Goal: Task Accomplishment & Management: Use online tool/utility

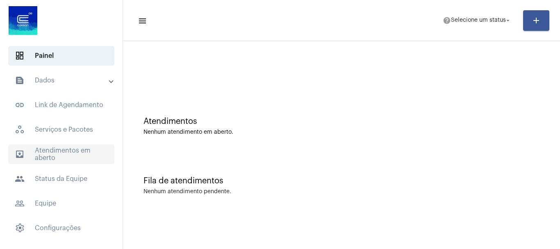
click at [50, 149] on span "outbox_outline Atendimentos em aberto" at bounding box center [61, 154] width 106 height 20
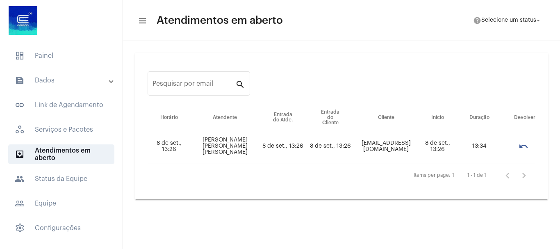
click at [47, 79] on mat-panel-title "text_snippet_outlined Dados" at bounding box center [62, 80] width 95 height 10
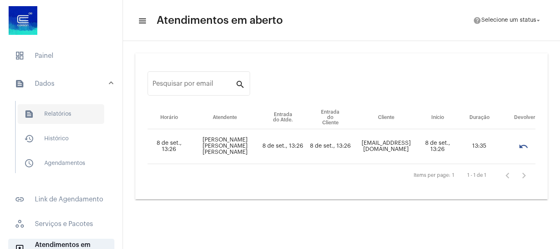
click at [55, 117] on span "text_snippet_outlined Relatórios" at bounding box center [61, 114] width 87 height 20
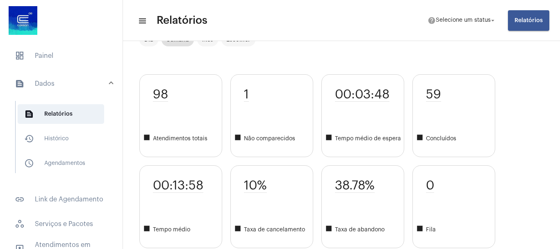
scroll to position [41, 0]
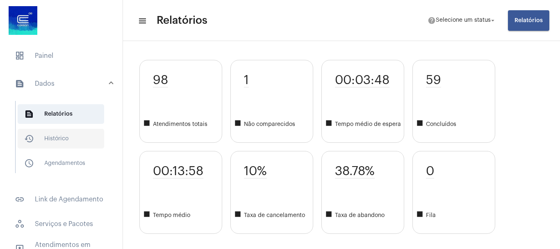
click at [61, 140] on span "history_outlined Histórico" at bounding box center [61, 139] width 87 height 20
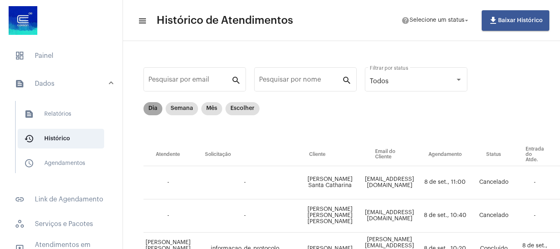
click at [152, 111] on mat-chip "Dia" at bounding box center [153, 108] width 19 height 13
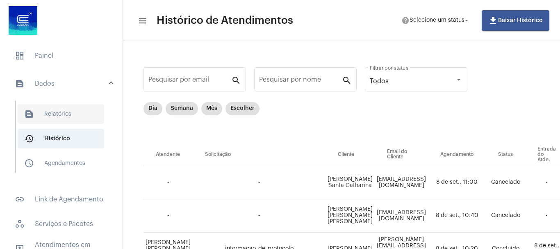
click at [64, 112] on span "text_snippet_outlined Relatórios" at bounding box center [61, 114] width 87 height 20
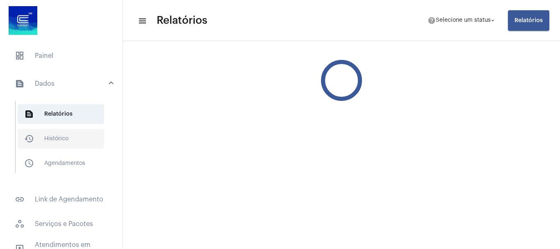
click at [58, 133] on span "history_outlined Histórico" at bounding box center [61, 139] width 87 height 20
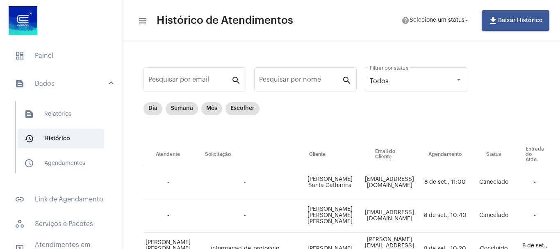
scroll to position [41, 0]
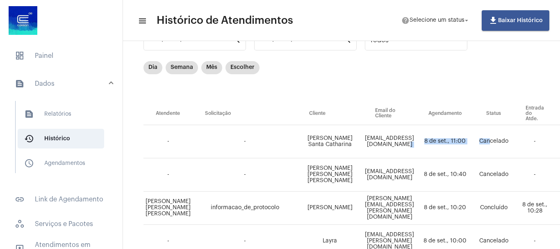
drag, startPoint x: 439, startPoint y: 137, endPoint x: 516, endPoint y: 138, distance: 77.1
click at [516, 138] on tr "- - [PERSON_NAME] Santa Catharina [EMAIL_ADDRESS][DOMAIN_NAME] [DATE] 11:00 Can…" at bounding box center [512, 141] width 737 height 33
drag, startPoint x: 489, startPoint y: 176, endPoint x: 499, endPoint y: 179, distance: 10.3
click at [474, 176] on td "8 de set., 10:40" at bounding box center [445, 174] width 58 height 33
drag, startPoint x: 465, startPoint y: 199, endPoint x: 490, endPoint y: 201, distance: 25.5
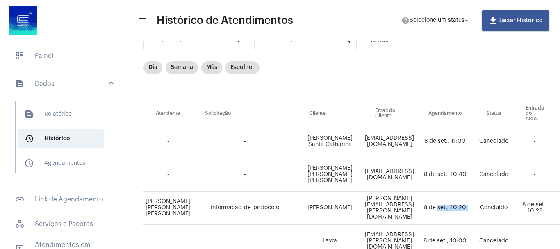
click at [508, 205] on tr "[PERSON_NAME] informacao_de_protocolo [PERSON_NAME] [PERSON_NAME][EMAIL_ADDRESS…" at bounding box center [512, 207] width 737 height 33
click at [59, 114] on span "text_snippet_outlined Relatórios" at bounding box center [61, 114] width 87 height 20
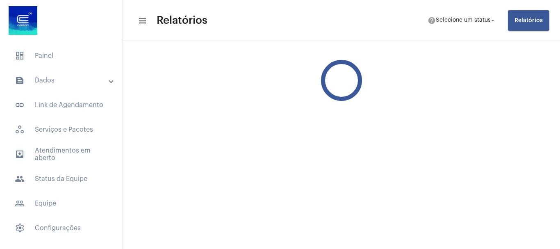
click at [42, 80] on mat-panel-title "text_snippet_outlined Dados" at bounding box center [62, 80] width 95 height 10
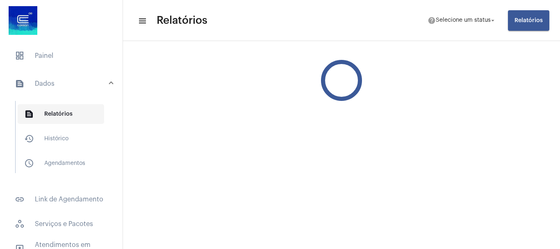
click at [70, 114] on span "text_snippet_outlined Relatórios" at bounding box center [61, 114] width 87 height 20
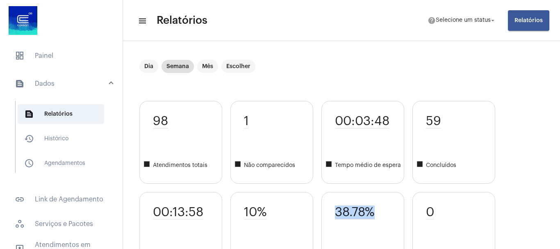
drag, startPoint x: 337, startPoint y: 210, endPoint x: 398, endPoint y: 203, distance: 61.5
click at [398, 203] on div "38.78% square Taxa de abandono" at bounding box center [362, 233] width 83 height 83
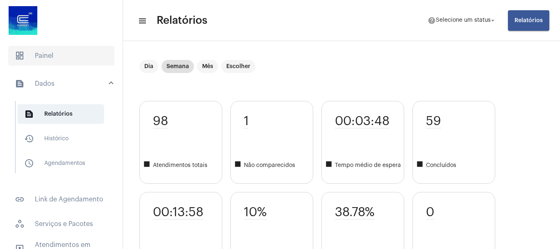
click at [43, 52] on span "dashboard Painel" at bounding box center [61, 56] width 106 height 20
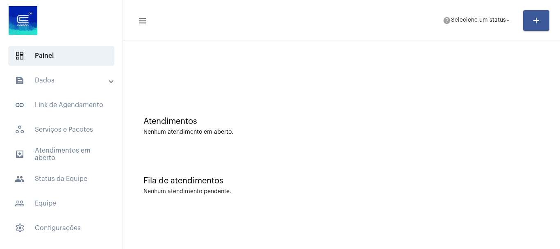
click at [60, 80] on mat-panel-title "text_snippet_outlined Dados" at bounding box center [62, 80] width 95 height 10
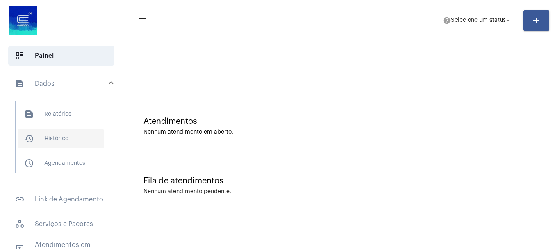
click at [62, 138] on span "history_outlined Histórico" at bounding box center [61, 139] width 87 height 20
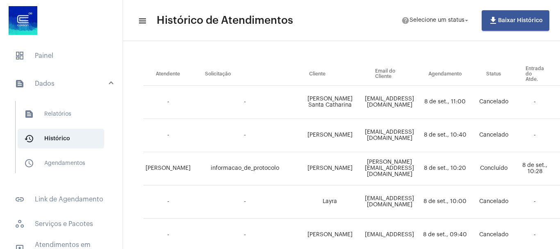
scroll to position [82, 0]
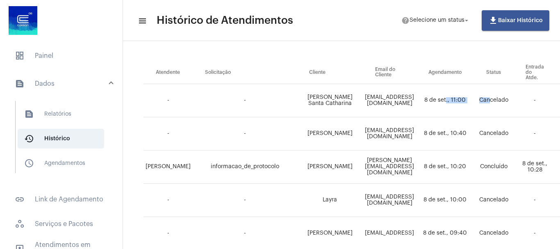
drag, startPoint x: 473, startPoint y: 95, endPoint x: 516, endPoint y: 100, distance: 43.7
click at [516, 100] on tr "- - [PERSON_NAME] Santa Catharina [EMAIL_ADDRESS][DOMAIN_NAME] [DATE] 11:00 Can…" at bounding box center [512, 100] width 737 height 33
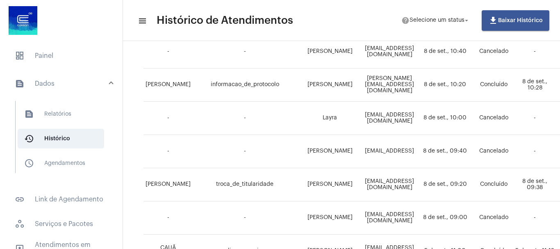
scroll to position [205, 0]
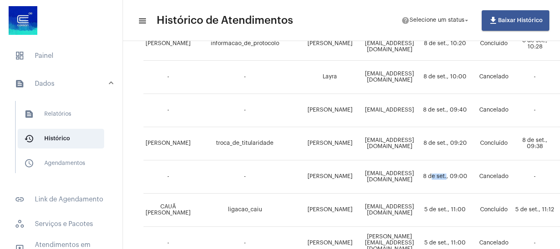
drag, startPoint x: 457, startPoint y: 174, endPoint x: 474, endPoint y: 175, distance: 16.4
click at [474, 175] on td "8 de set., 09:00" at bounding box center [445, 176] width 58 height 33
drag, startPoint x: 470, startPoint y: 149, endPoint x: 492, endPoint y: 146, distance: 21.5
click at [474, 146] on td "8 de set., 09:20" at bounding box center [445, 143] width 58 height 33
drag, startPoint x: 473, startPoint y: 113, endPoint x: 501, endPoint y: 108, distance: 28.2
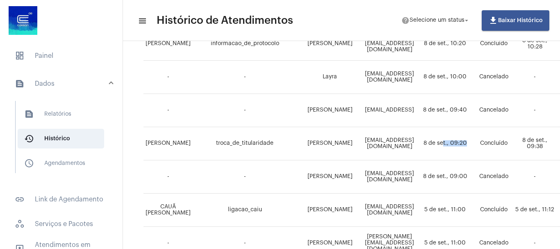
click at [474, 108] on td "8 de set., 09:40" at bounding box center [445, 110] width 58 height 33
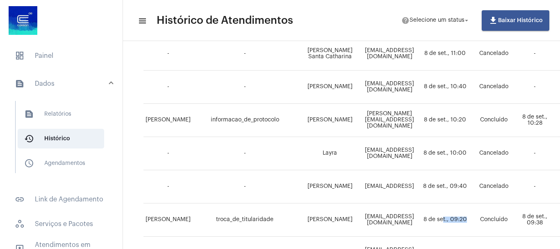
scroll to position [123, 0]
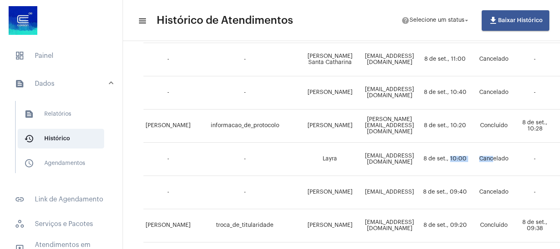
click at [519, 153] on tr "- - [PERSON_NAME] [PERSON_NAME][EMAIL_ADDRESS][DOMAIN_NAME] [DATE] 10:00 Cancel…" at bounding box center [512, 159] width 737 height 33
drag, startPoint x: 471, startPoint y: 123, endPoint x: 510, endPoint y: 120, distance: 39.9
click at [510, 120] on tr "[PERSON_NAME] informacao_de_protocolo [PERSON_NAME] [PERSON_NAME][EMAIL_ADDRESS…" at bounding box center [512, 125] width 737 height 33
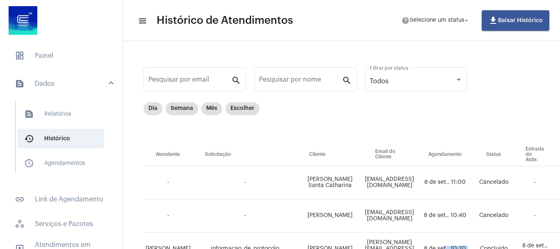
scroll to position [41, 0]
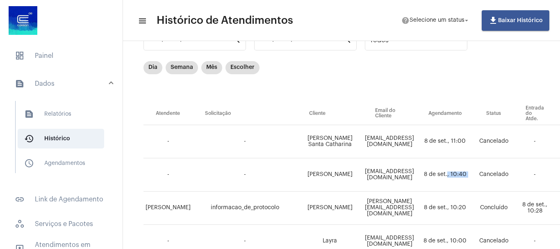
drag, startPoint x: 475, startPoint y: 170, endPoint x: 505, endPoint y: 167, distance: 30.1
click at [505, 167] on tr "- - [PERSON_NAME] [PERSON_NAME][EMAIL_ADDRESS][DOMAIN_NAME] [DATE] 10:40 Cancel…" at bounding box center [512, 174] width 737 height 33
drag, startPoint x: 465, startPoint y: 141, endPoint x: 492, endPoint y: 137, distance: 27.4
click at [474, 137] on td "8 de set., 11:00" at bounding box center [445, 141] width 58 height 33
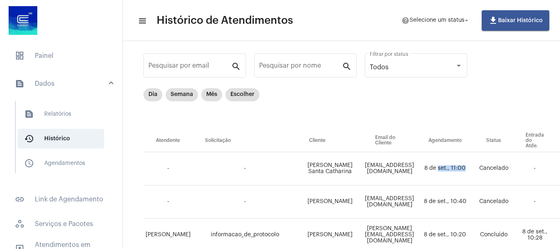
scroll to position [0, 0]
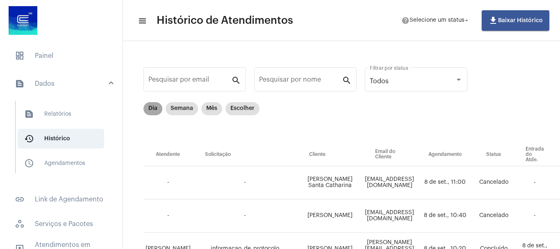
click at [150, 108] on mat-chip "Dia" at bounding box center [153, 108] width 19 height 13
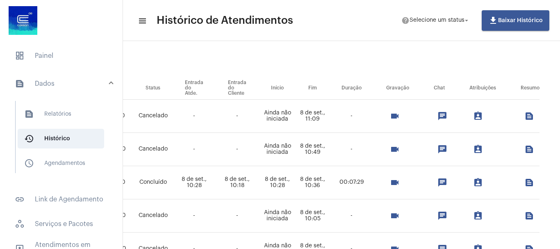
scroll to position [82, 401]
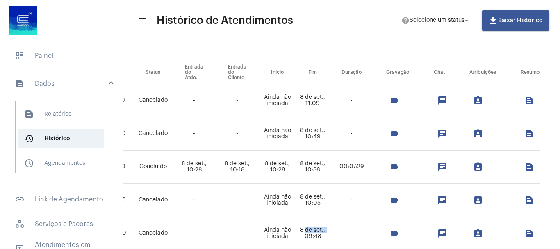
drag, startPoint x: 297, startPoint y: 231, endPoint x: 320, endPoint y: 232, distance: 23.0
click at [320, 232] on td "8 de set., 09:48" at bounding box center [312, 233] width 33 height 33
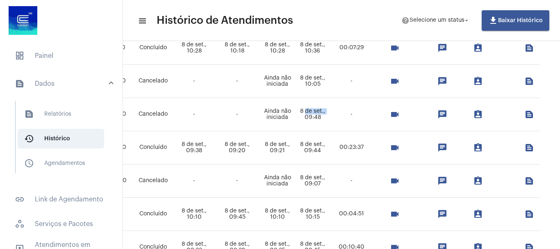
scroll to position [246, 401]
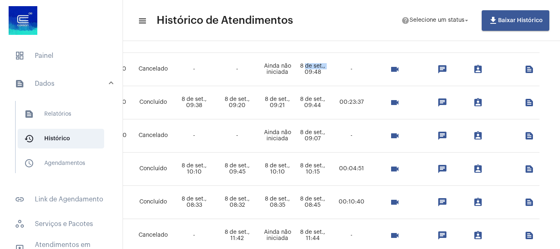
drag, startPoint x: 285, startPoint y: 100, endPoint x: 317, endPoint y: 103, distance: 32.2
click at [317, 103] on tr "[PERSON_NAME] troca_de_titularidade [PERSON_NAME] [PERSON_NAME][EMAIL_ADDRESS][…" at bounding box center [165, 102] width 749 height 33
click at [325, 140] on tr "- - Rodrigo da Silva Pereira [EMAIL_ADDRESS][DOMAIN_NAME] [DATE] 09:00 Cancelad…" at bounding box center [165, 135] width 749 height 33
drag, startPoint x: 313, startPoint y: 172, endPoint x: 331, endPoint y: 172, distance: 17.6
click at [331, 172] on tr "[PERSON_NAME] NUNES pagamento_de_faturas_informacoes [PERSON_NAME] [PERSON_NAME…" at bounding box center [165, 169] width 749 height 33
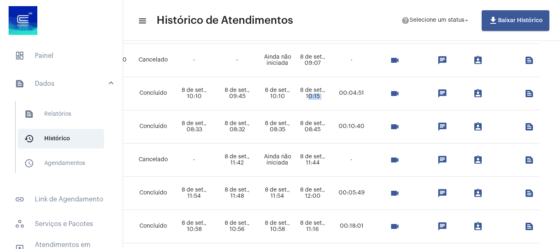
scroll to position [328, 401]
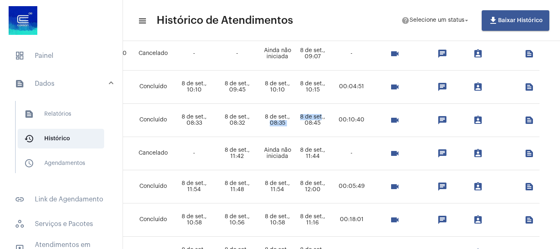
drag, startPoint x: 283, startPoint y: 119, endPoint x: 314, endPoint y: 119, distance: 30.8
click at [314, 119] on tr "VITÓRIA [PERSON_NAME] substituicao_da_fatura_por_acerto_de_consumo Magali Terez…" at bounding box center [165, 120] width 749 height 33
drag, startPoint x: 291, startPoint y: 148, endPoint x: 332, endPoint y: 153, distance: 41.2
click at [332, 153] on tr "[PERSON_NAME] - [PERSON_NAME] [PERSON_NAME][EMAIL_ADDRESS][DOMAIN_NAME] - Cance…" at bounding box center [165, 153] width 749 height 33
drag, startPoint x: 296, startPoint y: 182, endPoint x: 335, endPoint y: 185, distance: 39.9
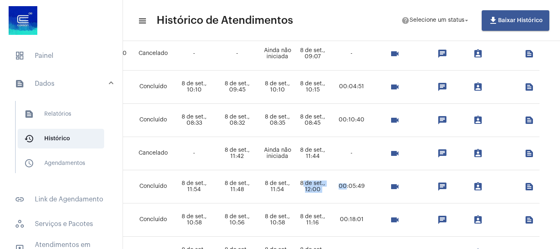
click at [335, 185] on tr "[PERSON_NAME] solicitar_2a_via_da_fatura Tagianne [EMAIL_ADDRESS][DOMAIN_NAME] …" at bounding box center [165, 186] width 749 height 33
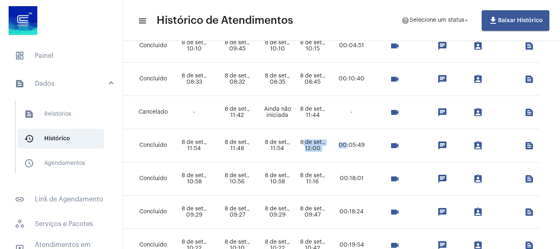
scroll to position [410, 401]
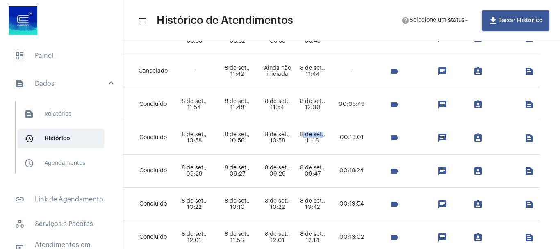
drag, startPoint x: 295, startPoint y: 134, endPoint x: 316, endPoint y: 136, distance: 21.4
click at [316, 136] on td "8 de set., 11:16" at bounding box center [312, 137] width 33 height 33
drag, startPoint x: 296, startPoint y: 169, endPoint x: 323, endPoint y: 171, distance: 27.1
click at [323, 171] on tr "[PERSON_NAME] informacao_de_protocolo [PERSON_NAME] daresbach [EMAIL_ADDRESS][D…" at bounding box center [165, 171] width 749 height 33
drag, startPoint x: 292, startPoint y: 203, endPoint x: 335, endPoint y: 202, distance: 43.1
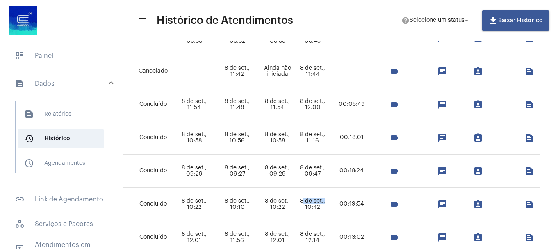
click at [335, 202] on tr "[PERSON_NAME] NUNES ligacao_caiu Gilmara Silva da Silva [EMAIL_ADDRESS][DOMAIN_…" at bounding box center [165, 204] width 749 height 33
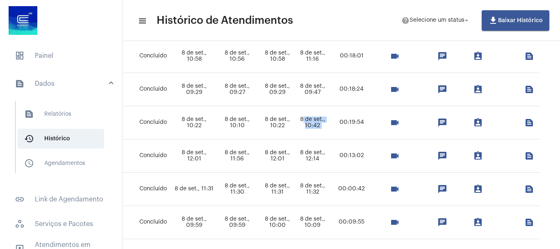
scroll to position [492, 401]
drag, startPoint x: 296, startPoint y: 148, endPoint x: 326, endPoint y: 151, distance: 30.5
click at [326, 151] on tr "[PERSON_NAME] solicitar_2a_via_da_fatura [PERSON_NAME] [PERSON_NAME][EMAIL_ADDR…" at bounding box center [165, 155] width 749 height 33
drag, startPoint x: 300, startPoint y: 182, endPoint x: 323, endPoint y: 188, distance: 23.6
click at [323, 188] on td "8 de set., 11:32" at bounding box center [312, 188] width 33 height 33
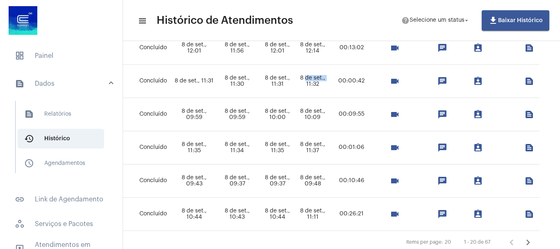
scroll to position [615, 401]
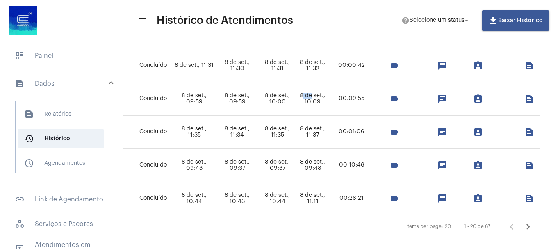
drag, startPoint x: 294, startPoint y: 96, endPoint x: 312, endPoint y: 96, distance: 18.9
click at [311, 96] on td "8 de set., 10:09" at bounding box center [312, 98] width 33 height 33
drag, startPoint x: 296, startPoint y: 133, endPoint x: 326, endPoint y: 134, distance: 29.9
click at [326, 134] on tr "[PERSON_NAME] outros [PERSON_NAME] [PERSON_NAME][EMAIL_ADDRESS][DOMAIN_NAME] - …" at bounding box center [165, 132] width 749 height 33
drag, startPoint x: 298, startPoint y: 164, endPoint x: 316, endPoint y: 164, distance: 18.5
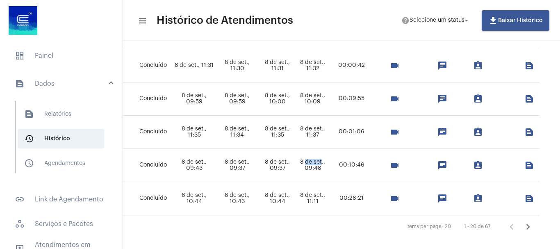
click at [316, 164] on td "8 de set., 09:48" at bounding box center [312, 165] width 33 height 33
drag, startPoint x: 302, startPoint y: 196, endPoint x: 338, endPoint y: 189, distance: 36.3
click at [321, 196] on td "8 de set., 11:11" at bounding box center [312, 198] width 33 height 33
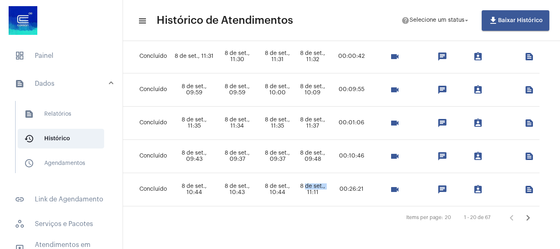
scroll to position [631, 401]
click at [523, 211] on icon "Próxima página" at bounding box center [527, 216] width 11 height 11
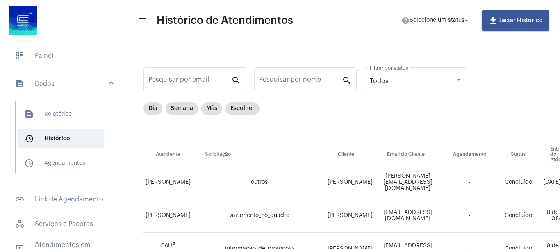
scroll to position [0, 328]
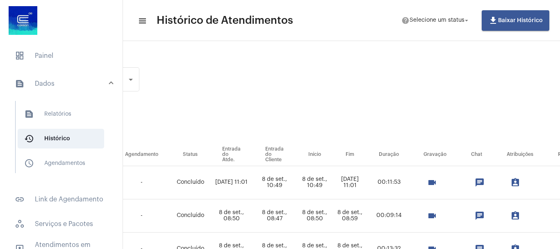
drag, startPoint x: 362, startPoint y: 184, endPoint x: 371, endPoint y: 187, distance: 9.3
click at [367, 187] on td "[DATE] 11:01" at bounding box center [349, 182] width 33 height 33
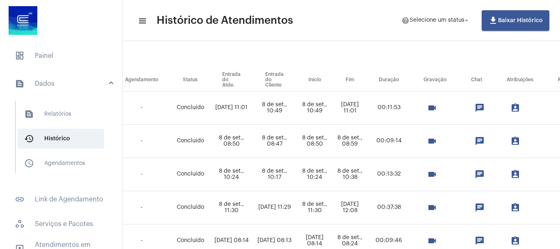
scroll to position [82, 328]
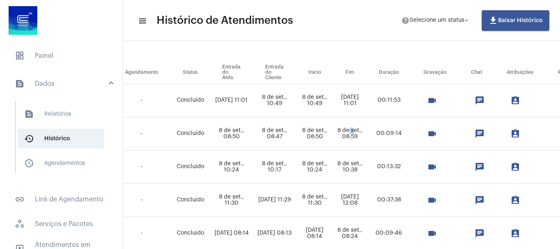
drag, startPoint x: 362, startPoint y: 129, endPoint x: 368, endPoint y: 130, distance: 6.6
click at [367, 130] on td "8 de set., 08:59" at bounding box center [349, 133] width 33 height 33
drag, startPoint x: 361, startPoint y: 165, endPoint x: 369, endPoint y: 169, distance: 8.8
click at [367, 169] on td "8 de set., 10:38" at bounding box center [349, 166] width 33 height 33
drag, startPoint x: 353, startPoint y: 198, endPoint x: 362, endPoint y: 202, distance: 9.9
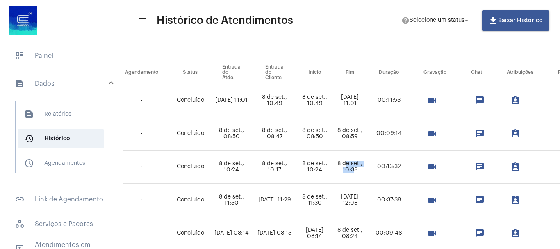
click at [362, 202] on td "[DATE] 12:08" at bounding box center [349, 200] width 33 height 33
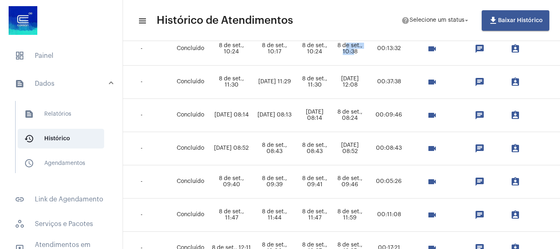
scroll to position [205, 328]
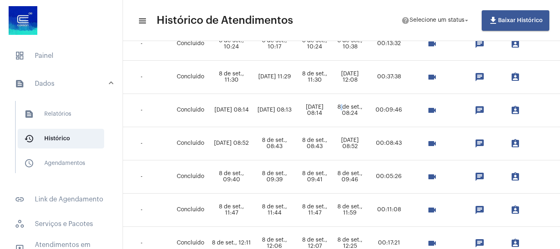
drag, startPoint x: 356, startPoint y: 107, endPoint x: 360, endPoint y: 109, distance: 5.0
click at [360, 108] on td "8 de set., 08:24" at bounding box center [349, 110] width 33 height 33
drag, startPoint x: 359, startPoint y: 143, endPoint x: 367, endPoint y: 148, distance: 9.8
click at [366, 148] on td "[DATE] 08:52" at bounding box center [349, 143] width 33 height 33
drag, startPoint x: 358, startPoint y: 173, endPoint x: 369, endPoint y: 178, distance: 12.9
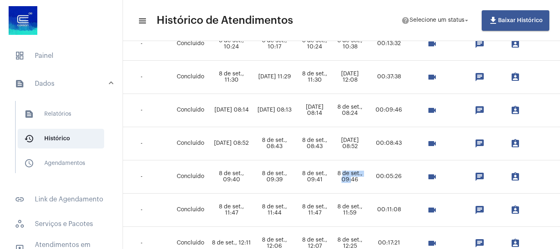
click at [367, 178] on td "8 de set., 09:46" at bounding box center [349, 176] width 33 height 33
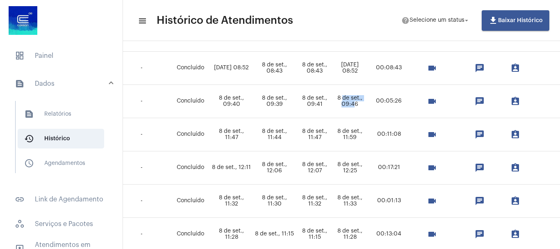
scroll to position [287, 328]
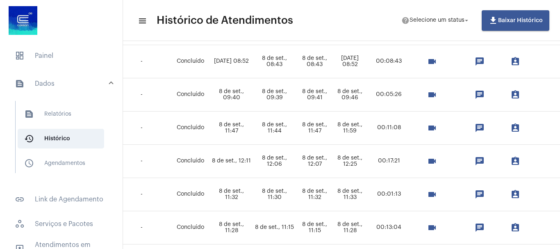
drag, startPoint x: 359, startPoint y: 123, endPoint x: 364, endPoint y: 130, distance: 8.5
click at [361, 125] on td "8 de set., 11:59" at bounding box center [349, 128] width 33 height 33
drag, startPoint x: 358, startPoint y: 160, endPoint x: 381, endPoint y: 163, distance: 23.5
click at [367, 163] on td "8 de set., 12:25" at bounding box center [349, 161] width 33 height 33
drag, startPoint x: 360, startPoint y: 191, endPoint x: 378, endPoint y: 194, distance: 17.9
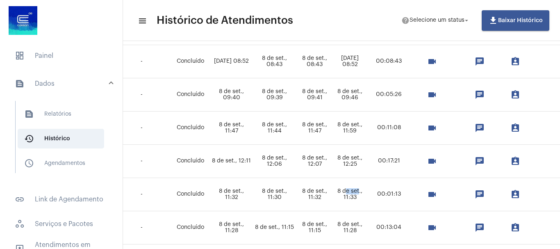
click at [367, 194] on td "8 de set., 11:33" at bounding box center [349, 194] width 33 height 33
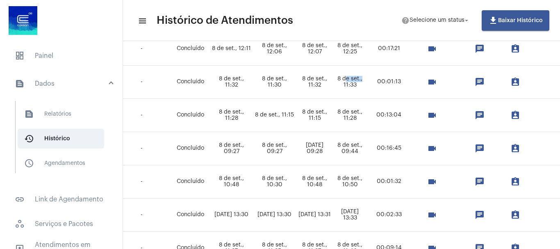
scroll to position [410, 328]
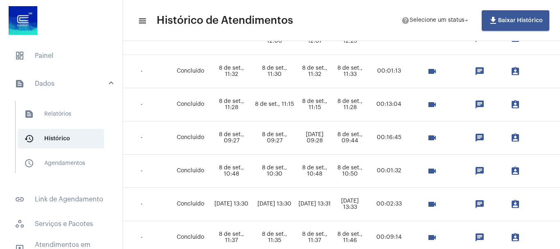
drag, startPoint x: 351, startPoint y: 98, endPoint x: 362, endPoint y: 102, distance: 11.3
click at [362, 102] on td "8 de set., 11:28" at bounding box center [349, 104] width 33 height 33
drag, startPoint x: 355, startPoint y: 138, endPoint x: 376, endPoint y: 141, distance: 20.3
click at [367, 141] on td "8 de set., 09:44" at bounding box center [349, 137] width 33 height 33
drag, startPoint x: 364, startPoint y: 172, endPoint x: 384, endPoint y: 174, distance: 20.6
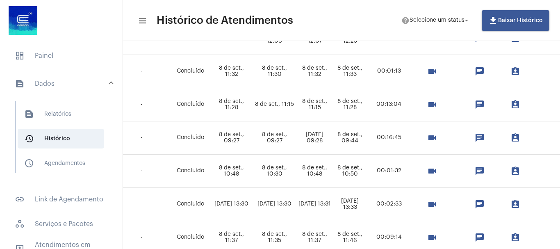
click at [384, 173] on tr "[PERSON_NAME] ligacao_caiu Thais [PERSON_NAME] [PERSON_NAME][EMAIL_ADDRESS][DOM…" at bounding box center [195, 171] width 761 height 33
drag, startPoint x: 354, startPoint y: 203, endPoint x: 376, endPoint y: 203, distance: 22.6
click at [367, 203] on td "[DATE] 13:33" at bounding box center [349, 204] width 33 height 33
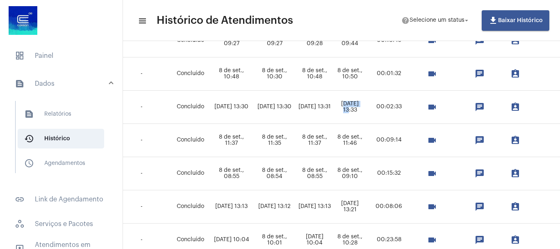
scroll to position [533, 328]
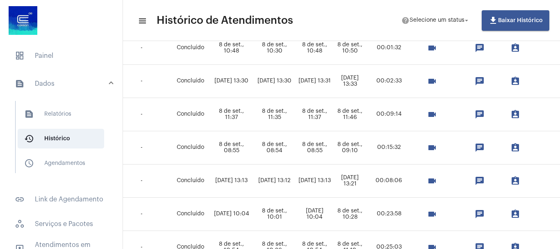
drag, startPoint x: 359, startPoint y: 144, endPoint x: 374, endPoint y: 147, distance: 15.6
click at [367, 144] on td "8 de set., 09:10" at bounding box center [349, 147] width 33 height 33
drag
click at [383, 185] on tr "CAUÃ [PERSON_NAME] religacao_informacoes Andressa Sanches Teixeira Sobrinho [EM…" at bounding box center [195, 180] width 761 height 33
click at [367, 216] on td "8 de set., 10:28" at bounding box center [349, 214] width 33 height 33
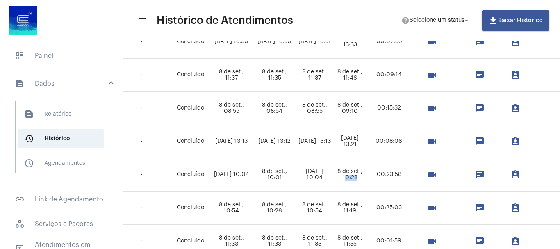
scroll to position [631, 328]
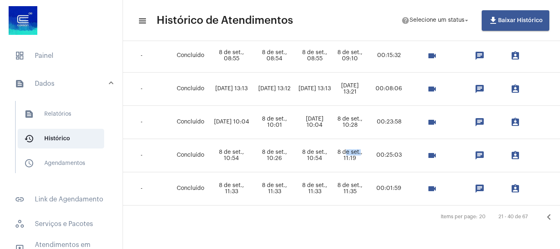
click at [383, 147] on tr "[PERSON_NAME] NUNES encerramento_da_relacao_contratual [PERSON_NAME] [PERSON_NA…" at bounding box center [195, 155] width 761 height 33
click at [367, 181] on td "8 de set., 11:35" at bounding box center [349, 188] width 33 height 33
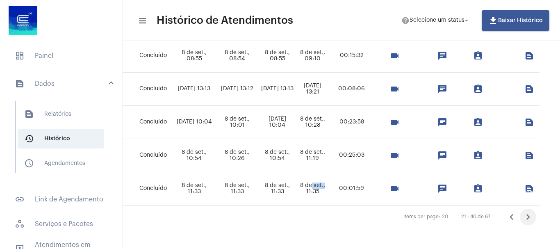
click at [526, 214] on icon "Próxima página" at bounding box center [528, 217] width 4 height 6
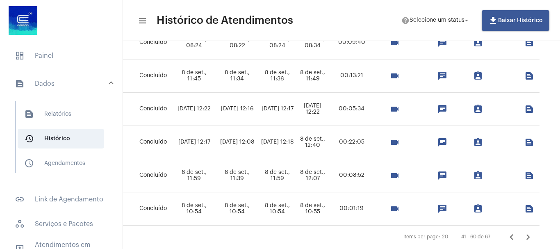
scroll to position [631, 413]
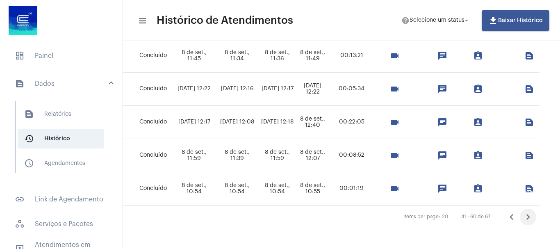
click at [526, 214] on icon "Próxima página" at bounding box center [528, 217] width 4 height 6
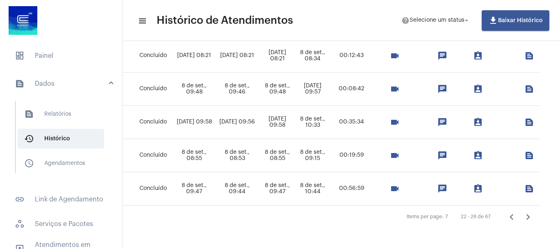
scroll to position [199, 381]
click at [522, 211] on icon "Próxima página" at bounding box center [527, 216] width 11 height 11
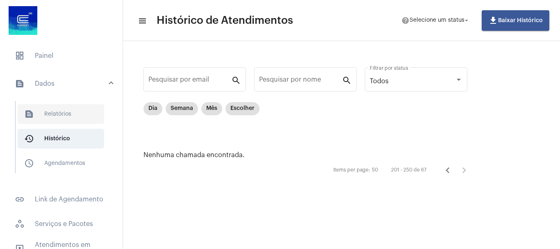
click at [57, 114] on span "text_snippet_outlined Relatórios" at bounding box center [61, 114] width 87 height 20
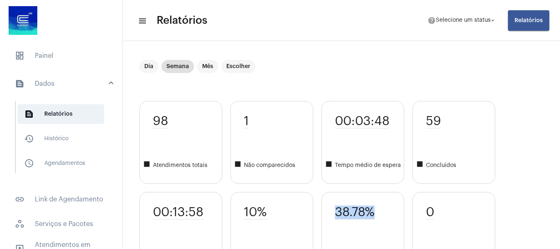
drag, startPoint x: 336, startPoint y: 208, endPoint x: 385, endPoint y: 214, distance: 49.1
click at [385, 214] on div "38.78% square Taxa de abandono" at bounding box center [362, 233] width 83 height 83
click at [63, 137] on span "history_outlined Histórico" at bounding box center [61, 139] width 87 height 20
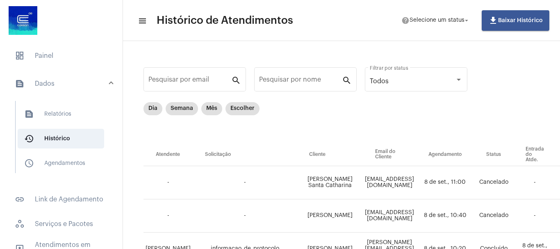
click at [474, 154] on th "Agendamento" at bounding box center [445, 154] width 58 height 23
click at [152, 108] on mat-chip "Dia" at bounding box center [153, 108] width 19 height 13
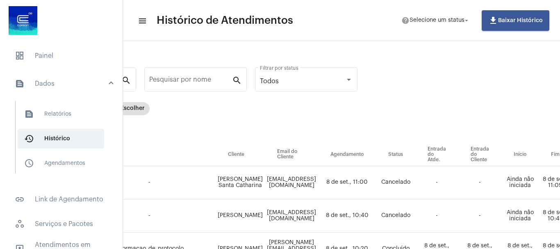
scroll to position [0, 111]
click at [375, 185] on td "8 de set., 11:00" at bounding box center [346, 182] width 58 height 33
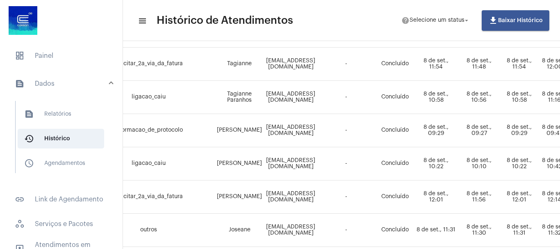
scroll to position [451, 111]
click at [458, 99] on td "8 de set., 10:58" at bounding box center [436, 96] width 43 height 33
drag, startPoint x: 463, startPoint y: 133, endPoint x: 485, endPoint y: 133, distance: 21.7
click at [458, 133] on td "8 de set., 09:29" at bounding box center [436, 130] width 43 height 33
drag, startPoint x: 465, startPoint y: 163, endPoint x: 491, endPoint y: 163, distance: 26.7
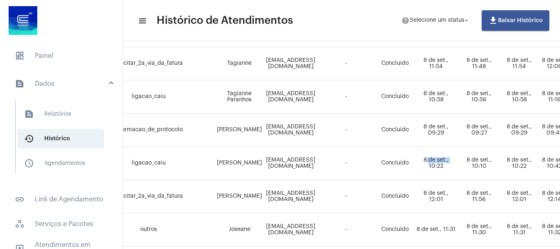
click at [458, 163] on td "8 de set., 10:22" at bounding box center [436, 163] width 43 height 33
drag, startPoint x: 472, startPoint y: 194, endPoint x: 488, endPoint y: 196, distance: 15.7
click at [458, 196] on td "8 de set., 12:01" at bounding box center [436, 196] width 43 height 33
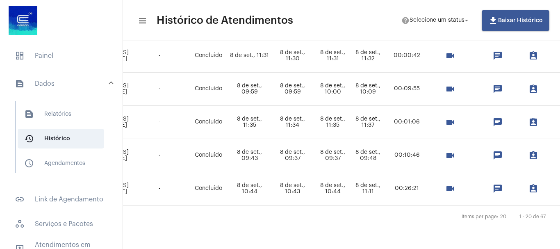
scroll to position [631, 387]
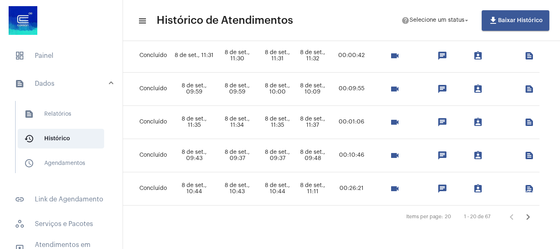
click at [530, 214] on icon "Próxima página" at bounding box center [528, 217] width 4 height 6
click at [522, 211] on icon "Próxima página" at bounding box center [527, 216] width 11 height 11
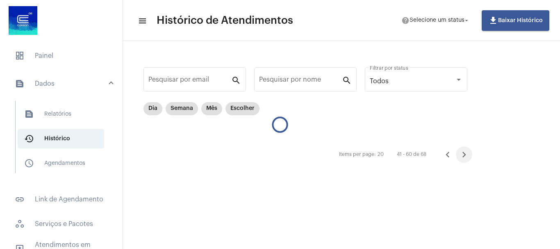
scroll to position [0, 0]
click at [200, 76] on div "Pesquisar por email" at bounding box center [189, 79] width 83 height 26
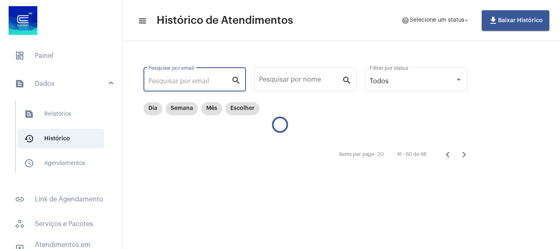
click at [222, 77] on div "Pesquisar por email" at bounding box center [189, 79] width 83 height 26
type input "0"
type input "[DATE]"
click at [302, 75] on div "Pesquisar por nome" at bounding box center [300, 79] width 83 height 26
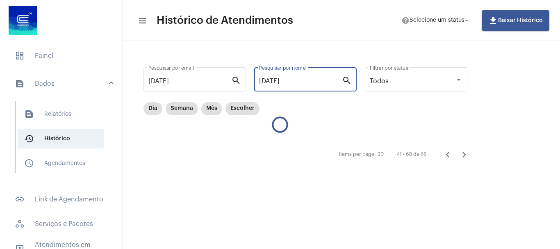
type input "[DATE]"
click at [531, 19] on span "file_download Baixar Histórico" at bounding box center [515, 21] width 55 height 6
click at [295, 77] on div "[DATE] Pesquisar por nome" at bounding box center [300, 79] width 83 height 26
click at [149, 106] on mat-chip "Dia" at bounding box center [153, 108] width 19 height 13
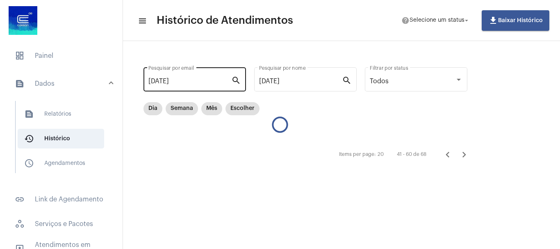
click at [196, 70] on div "[DATE] Pesquisar por email" at bounding box center [189, 79] width 83 height 26
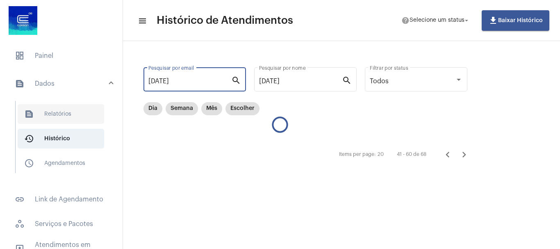
click at [55, 113] on span "text_snippet_outlined Relatórios" at bounding box center [61, 114] width 87 height 20
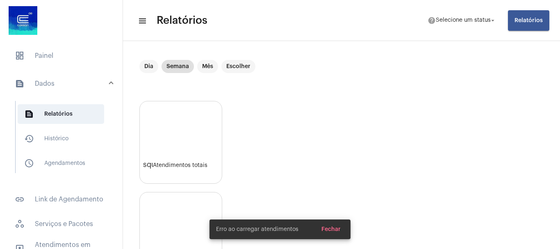
click at [333, 226] on span "Fechar" at bounding box center [330, 229] width 19 height 6
click at [337, 228] on span "Fechar" at bounding box center [330, 229] width 19 height 6
click at [332, 228] on span "Fechar" at bounding box center [330, 229] width 19 height 6
click at [149, 66] on mat-chip "Dia" at bounding box center [148, 66] width 19 height 13
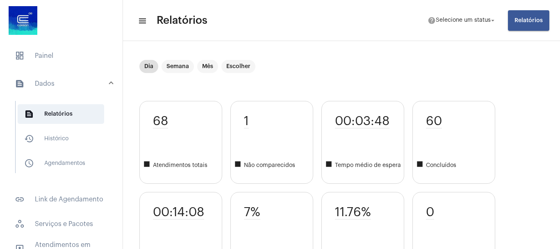
click at [532, 21] on span "Relatórios" at bounding box center [529, 21] width 28 height 6
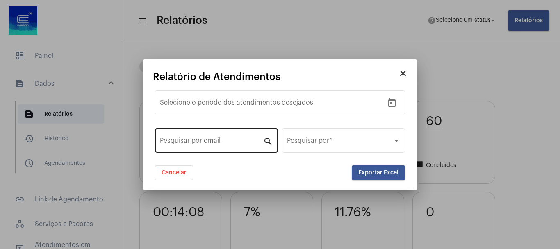
click at [199, 134] on div "Pesquisar por email" at bounding box center [211, 140] width 103 height 26
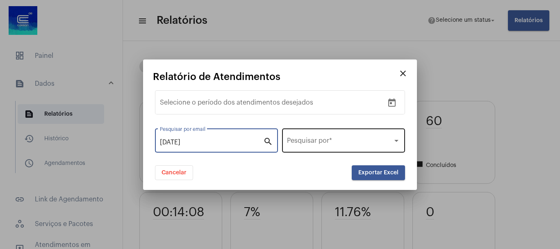
type input "[DATE]"
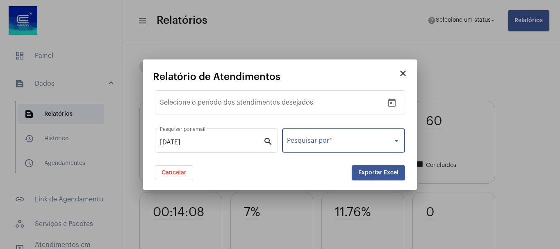
click at [332, 142] on span at bounding box center [340, 142] width 106 height 7
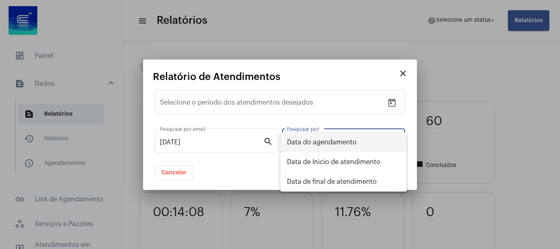
click at [195, 132] on div at bounding box center [280, 124] width 560 height 249
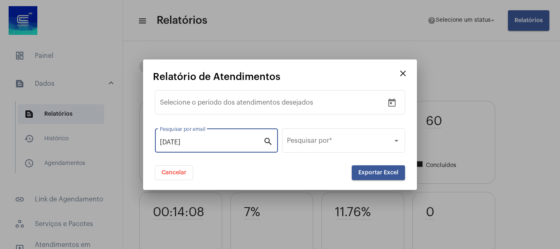
drag, startPoint x: 216, startPoint y: 141, endPoint x: 126, endPoint y: 137, distance: 90.7
click at [126, 137] on div "close Relatório de Atendimentos Data de início – Selecione o período dos atendi…" at bounding box center [280, 124] width 560 height 249
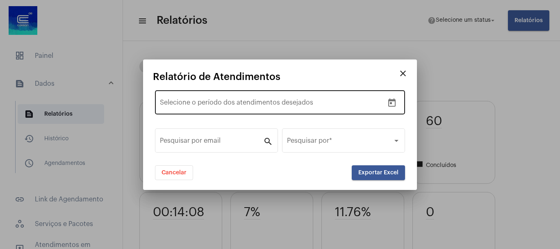
click at [207, 111] on div "Data de início – Selecione o período dos atendimentos desejados" at bounding box center [272, 102] width 224 height 26
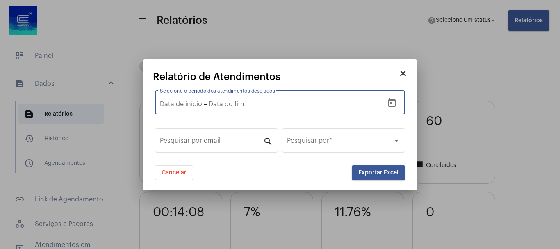
click at [179, 101] on input "Selecione o período dos atendimentos desejados" at bounding box center [181, 103] width 42 height 7
type input "[DATE]"
click at [230, 105] on input "text" at bounding box center [242, 103] width 110 height 7
type input "[DATE]"
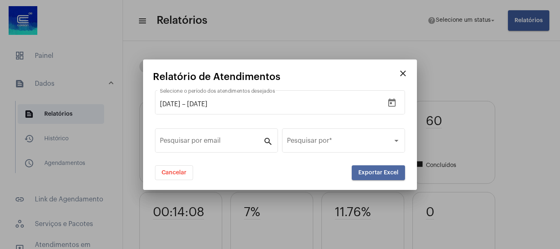
click at [382, 173] on span "Exportar Excel" at bounding box center [378, 173] width 40 height 6
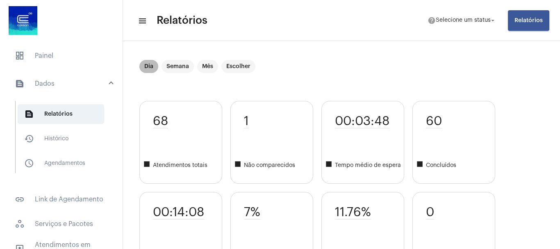
click at [145, 62] on mat-chip "Dia" at bounding box center [148, 66] width 19 height 13
click at [146, 66] on mat-chip "Dia" at bounding box center [148, 66] width 19 height 13
click at [73, 115] on span "text_snippet_outlined Relatórios" at bounding box center [61, 114] width 87 height 20
click at [153, 69] on mat-chip "Dia" at bounding box center [148, 66] width 19 height 13
drag, startPoint x: 172, startPoint y: 119, endPoint x: 121, endPoint y: 116, distance: 50.5
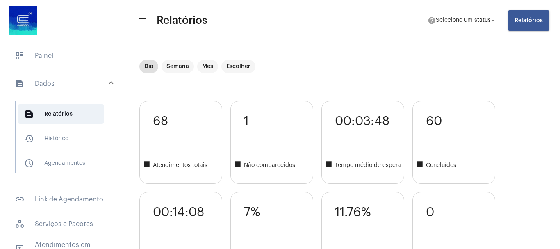
click at [121, 116] on mat-sidenav-container "dashboard Painel text_snippet_outlined Dados text_snippet_outlined Relatórios h…" at bounding box center [280, 124] width 560 height 249
click at [377, 198] on div "11.76% square Taxa de abandono" at bounding box center [362, 233] width 83 height 83
click at [218, 121] on div "68 square Atendimentos totais" at bounding box center [180, 142] width 83 height 83
click at [146, 66] on mat-chip "Dia" at bounding box center [148, 66] width 19 height 13
drag, startPoint x: 181, startPoint y: 116, endPoint x: 150, endPoint y: 114, distance: 31.6
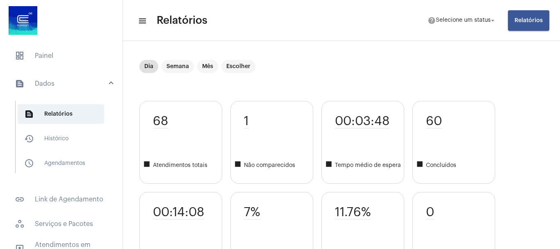
click at [150, 114] on div "68 square Atendimentos totais" at bounding box center [180, 142] width 83 height 83
drag, startPoint x: 426, startPoint y: 118, endPoint x: 455, endPoint y: 121, distance: 29.3
click at [455, 121] on div "60 square Concluídos" at bounding box center [453, 142] width 83 height 83
click at [324, 225] on div "11.76% square Taxa de abandono" at bounding box center [362, 233] width 83 height 83
click at [141, 67] on mat-chip "Dia" at bounding box center [148, 66] width 19 height 13
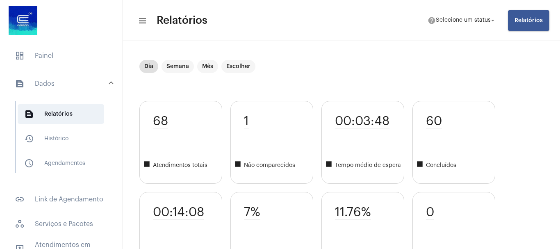
click at [223, 139] on div "68 square Atendimentos totais 00:14:08 square Tempo médio 1 square Não comparec…" at bounding box center [341, 188] width 404 height 174
click at [519, 75] on div "Dia Semana Mês Escolher" at bounding box center [341, 80] width 404 height 41
click at [239, 103] on div "1 square Não comparecidos" at bounding box center [271, 142] width 83 height 83
drag, startPoint x: 136, startPoint y: 116, endPoint x: 217, endPoint y: 121, distance: 81.4
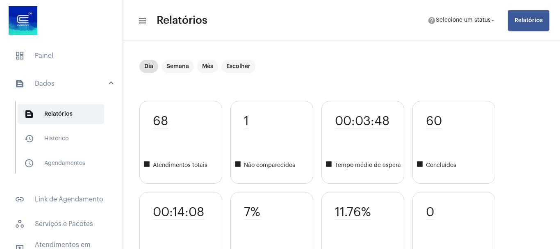
click at [323, 192] on div "00:03:48 square Tempo médio de espera 11.76% square Taxa de abandono" at bounding box center [362, 188] width 83 height 174
drag, startPoint x: 340, startPoint y: 208, endPoint x: 396, endPoint y: 212, distance: 56.3
click at [396, 212] on div "11.76% square Taxa de abandono" at bounding box center [362, 233] width 83 height 83
click at [394, 67] on div "Dia Semana Mês Escolher" at bounding box center [341, 80] width 404 height 41
